Goal: Information Seeking & Learning: Learn about a topic

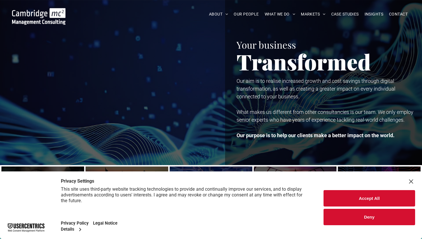
click at [382, 216] on button "Deny" at bounding box center [369, 216] width 92 height 16
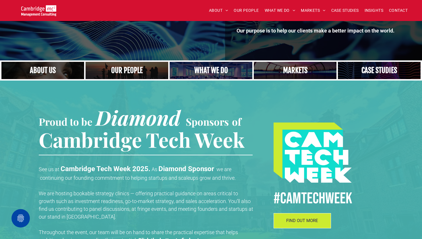
scroll to position [64, 0]
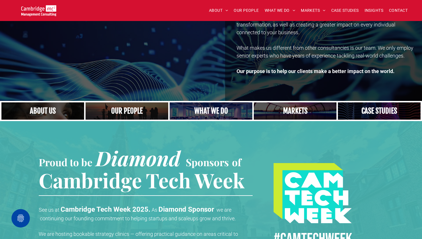
click at [400, 15] on nav "ABOUT ABOUT US CHARITY ARMED FORCES COVENANT CAREERS PRESS RELEASES OUR PEOPLE …" at bounding box center [283, 10] width 261 height 12
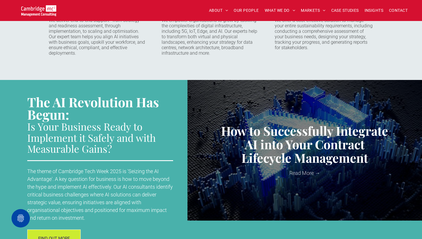
scroll to position [595, 0]
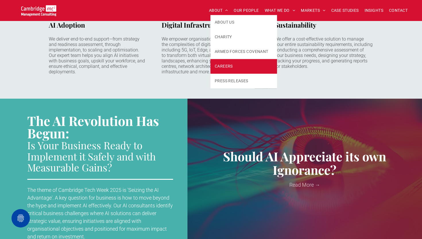
click at [231, 65] on span "CAREERS" at bounding box center [224, 66] width 18 height 6
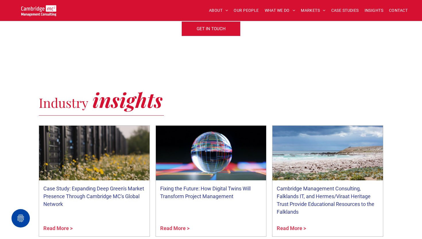
scroll to position [276, 0]
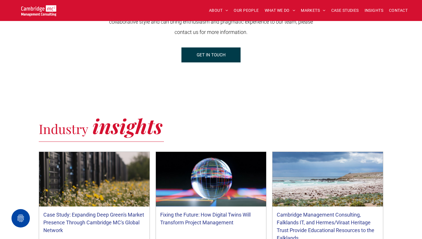
click at [216, 57] on span "GET IN TOUCH" at bounding box center [211, 55] width 29 height 14
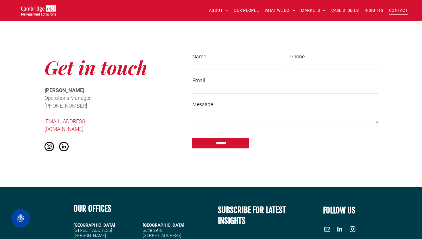
scroll to position [419, 0]
